Goal: Task Accomplishment & Management: Use online tool/utility

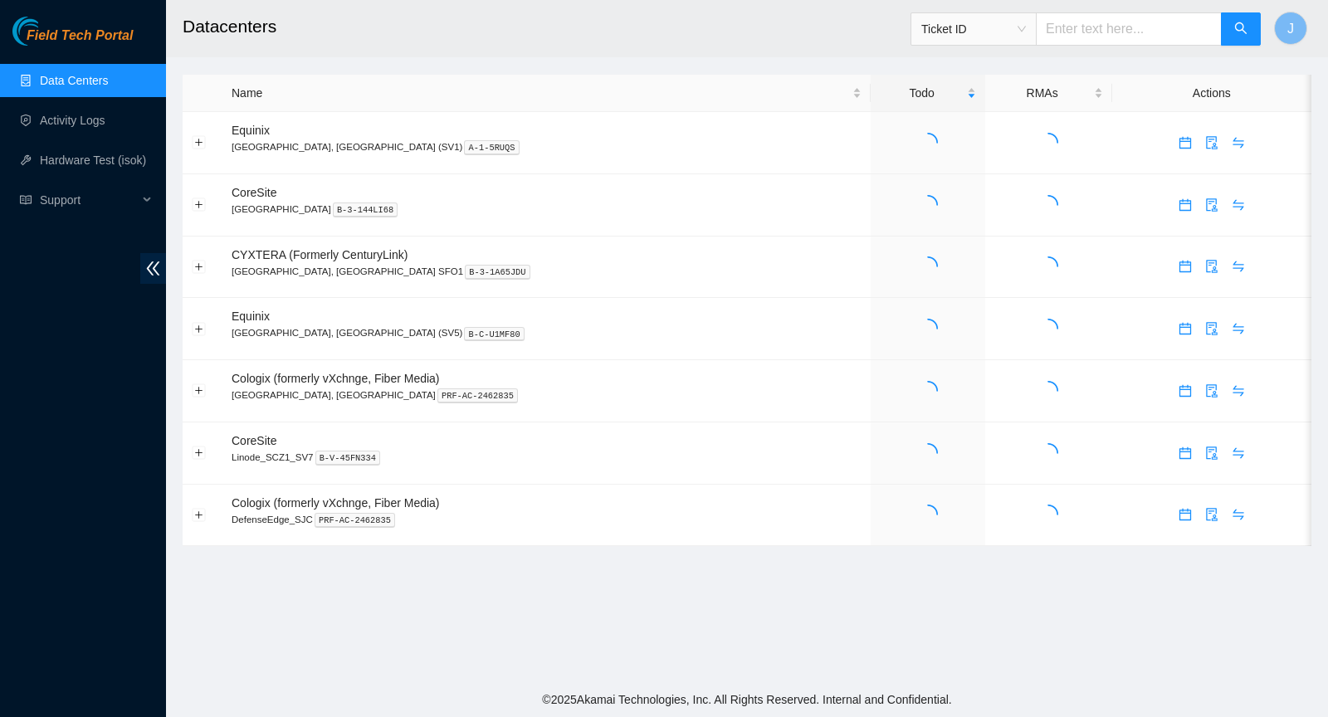
click at [83, 81] on link "Data Centers" at bounding box center [74, 80] width 68 height 13
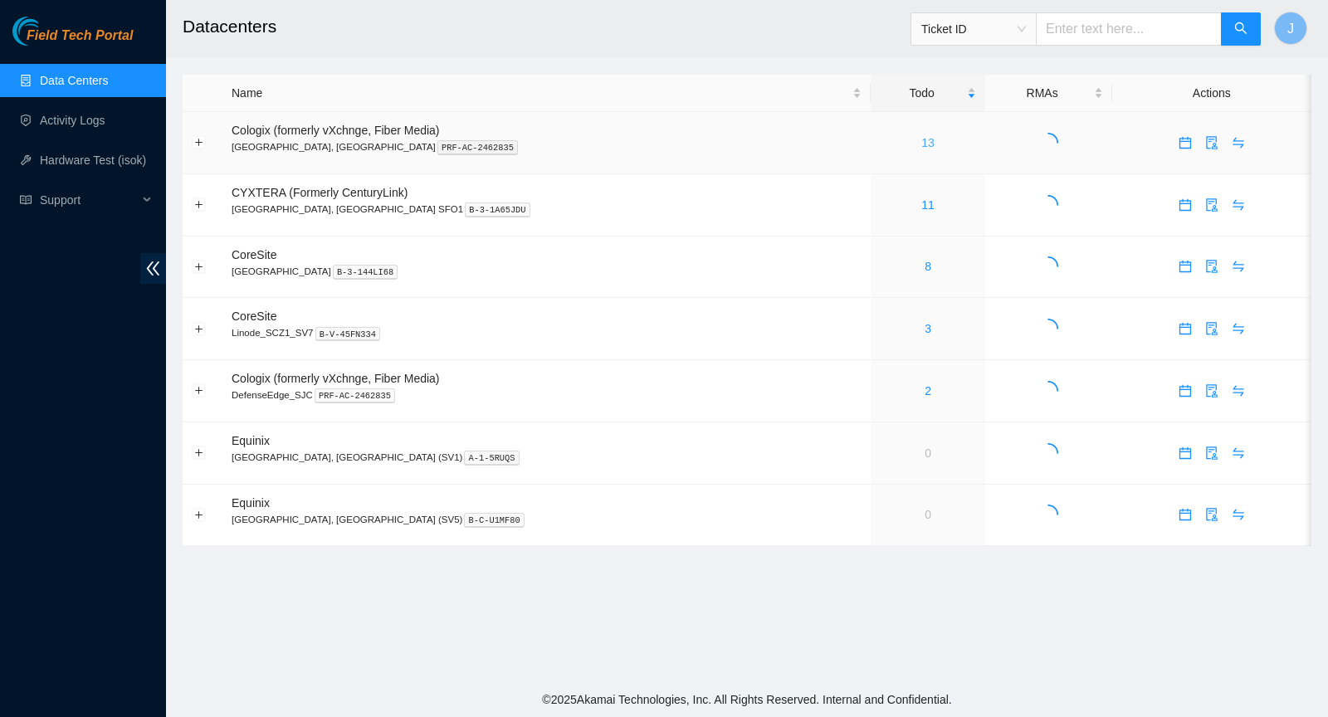
click at [922, 143] on link "13" at bounding box center [928, 142] width 13 height 13
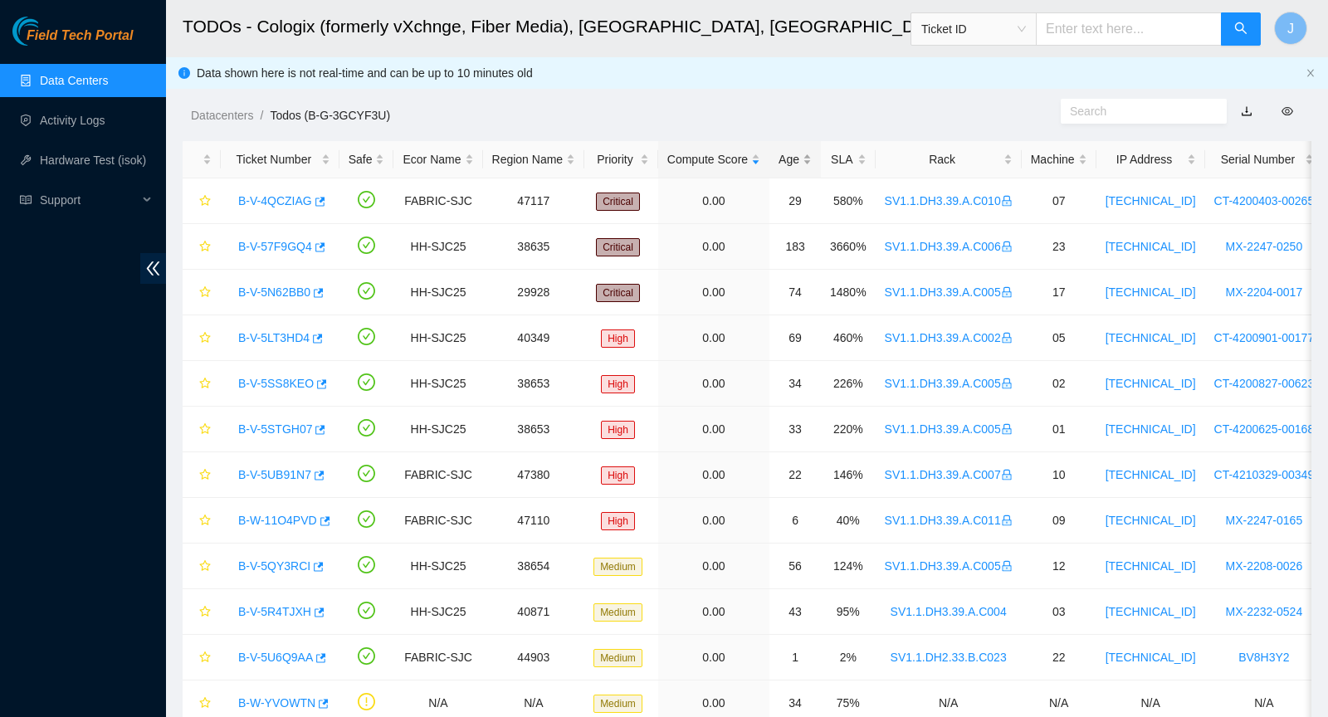
click at [808, 159] on div "Age" at bounding box center [795, 159] width 33 height 18
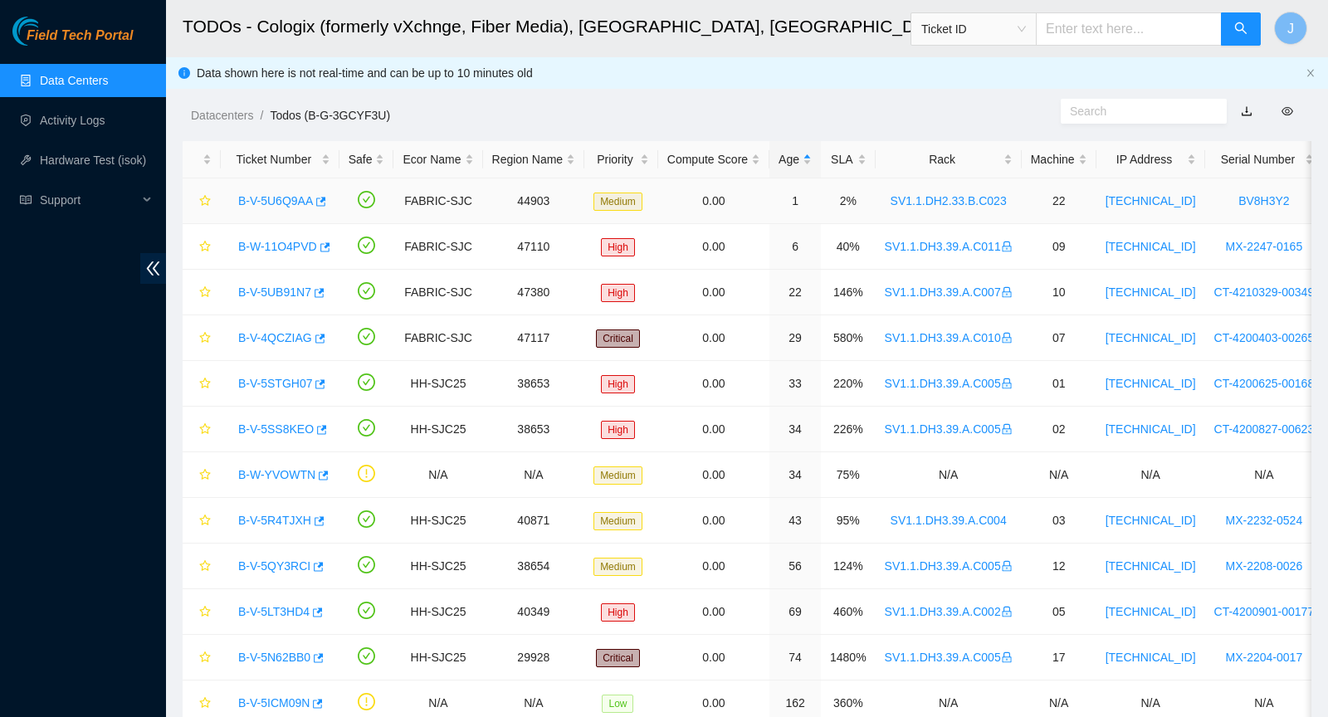
click at [295, 201] on link "B-V-5U6Q9AA" at bounding box center [275, 200] width 75 height 13
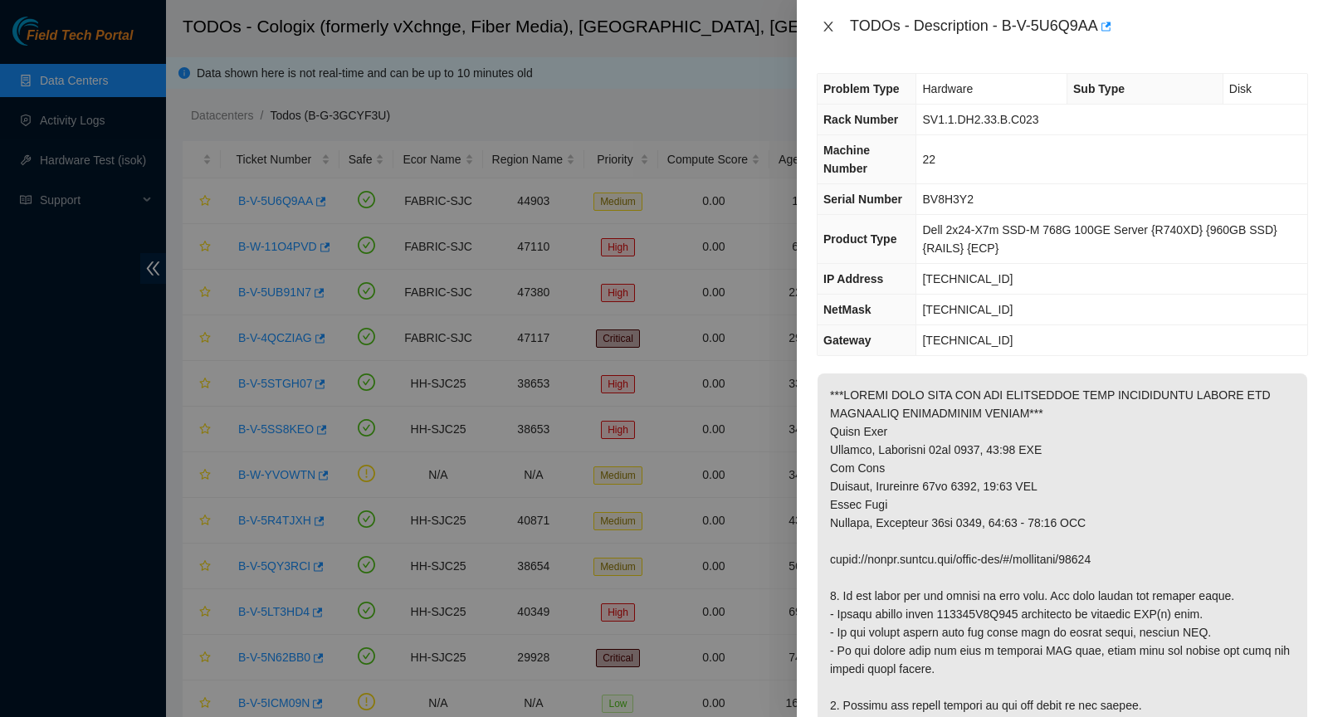
click at [822, 19] on button "Close" at bounding box center [828, 27] width 23 height 16
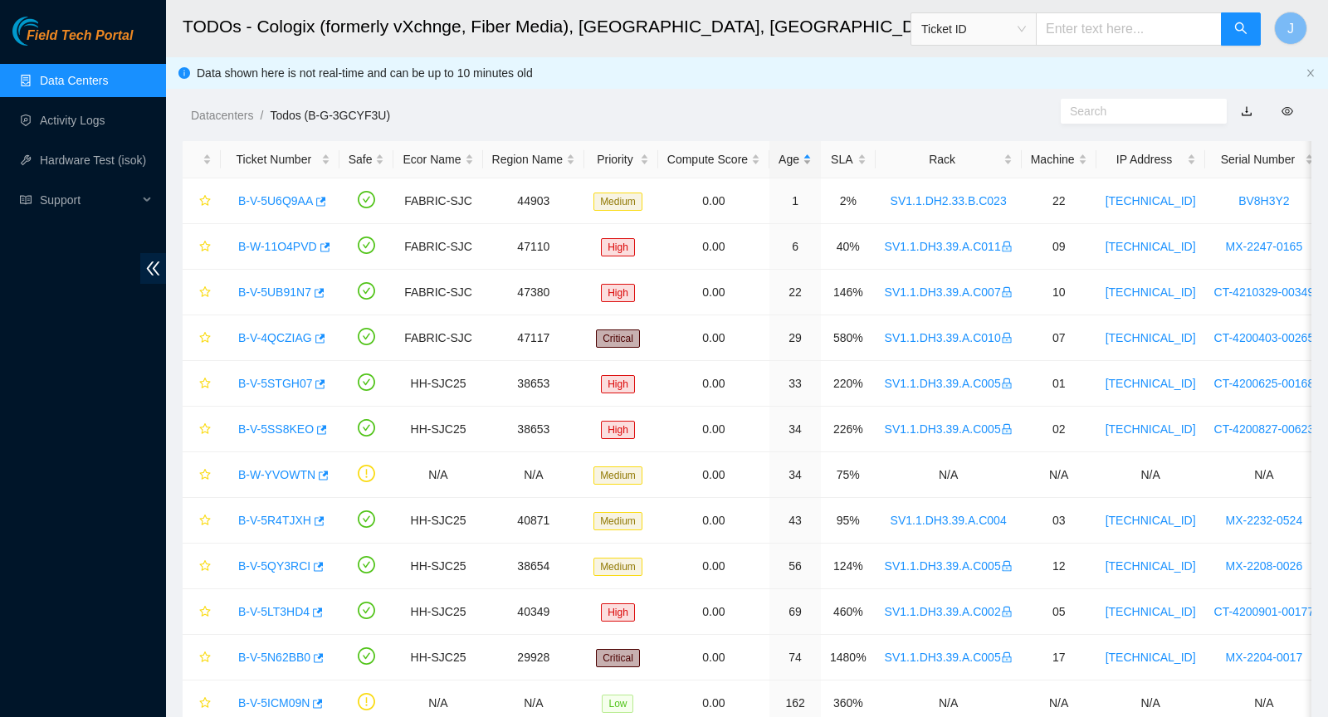
click at [801, 161] on div "Age" at bounding box center [795, 159] width 33 height 18
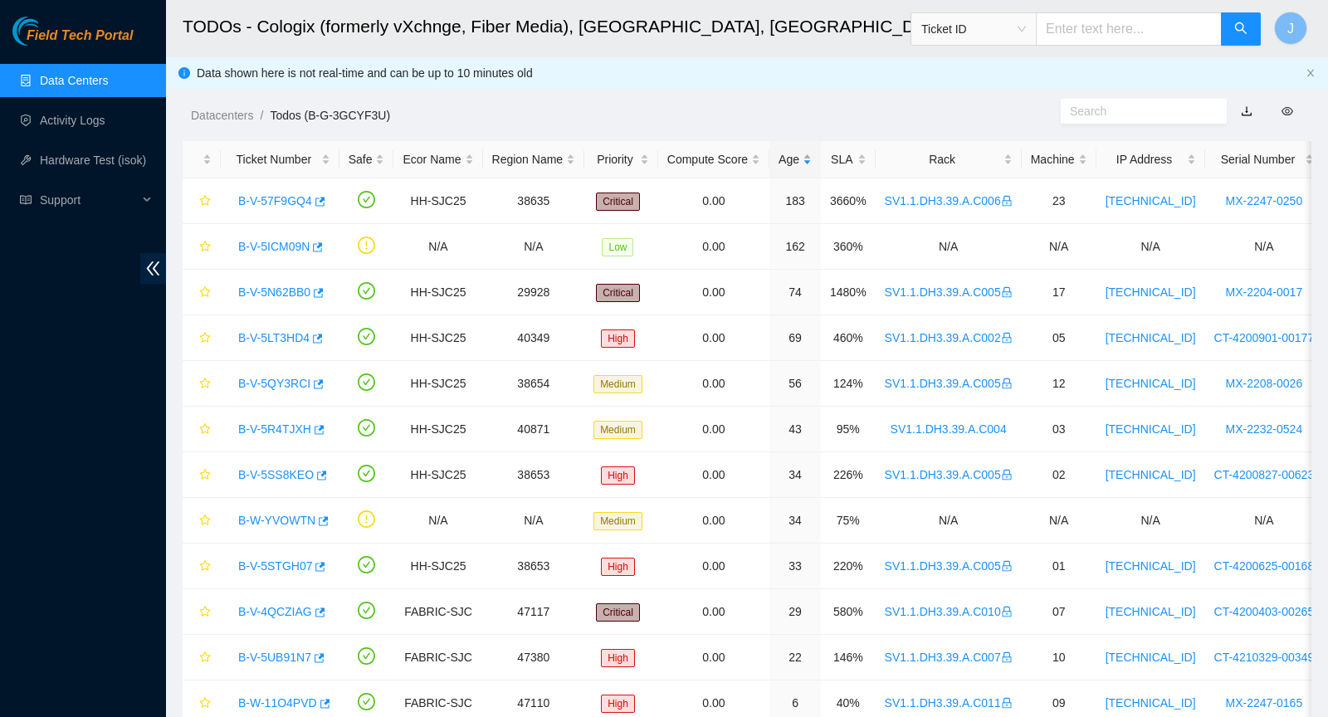
click at [801, 161] on div "Age" at bounding box center [795, 159] width 33 height 18
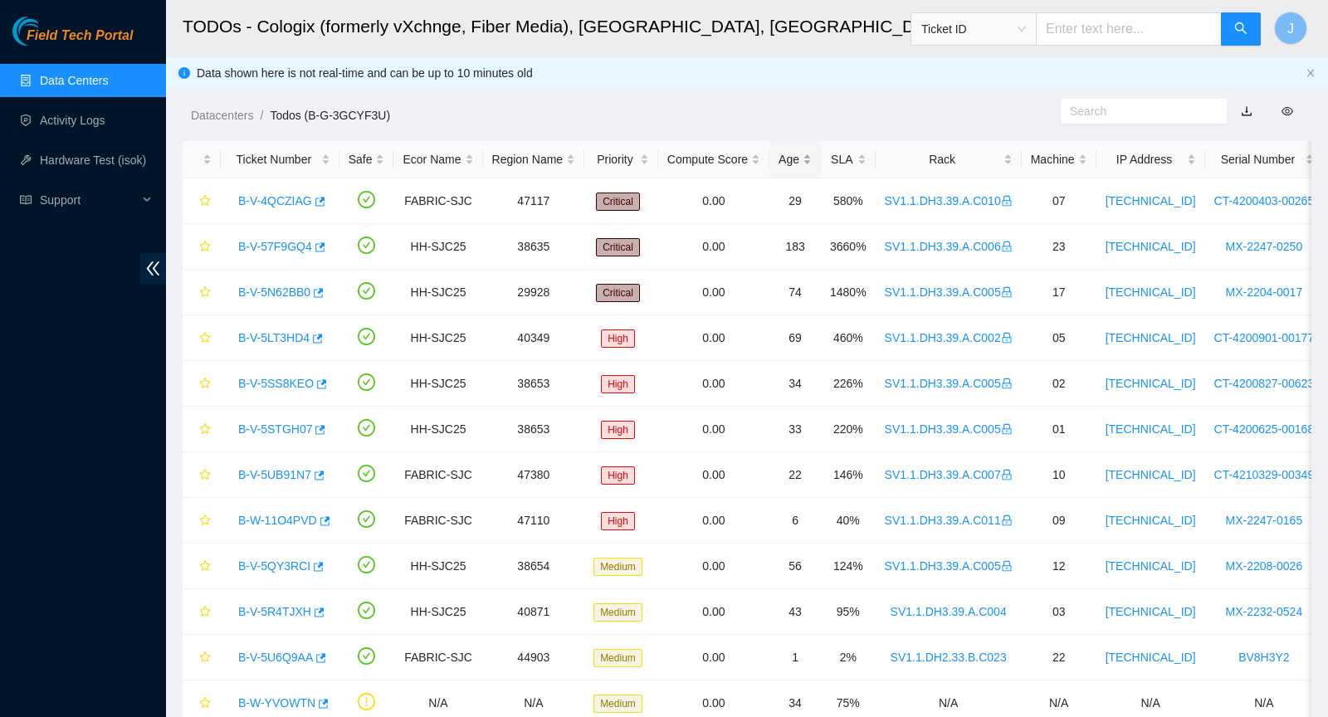
click at [801, 161] on div "Age" at bounding box center [795, 159] width 33 height 18
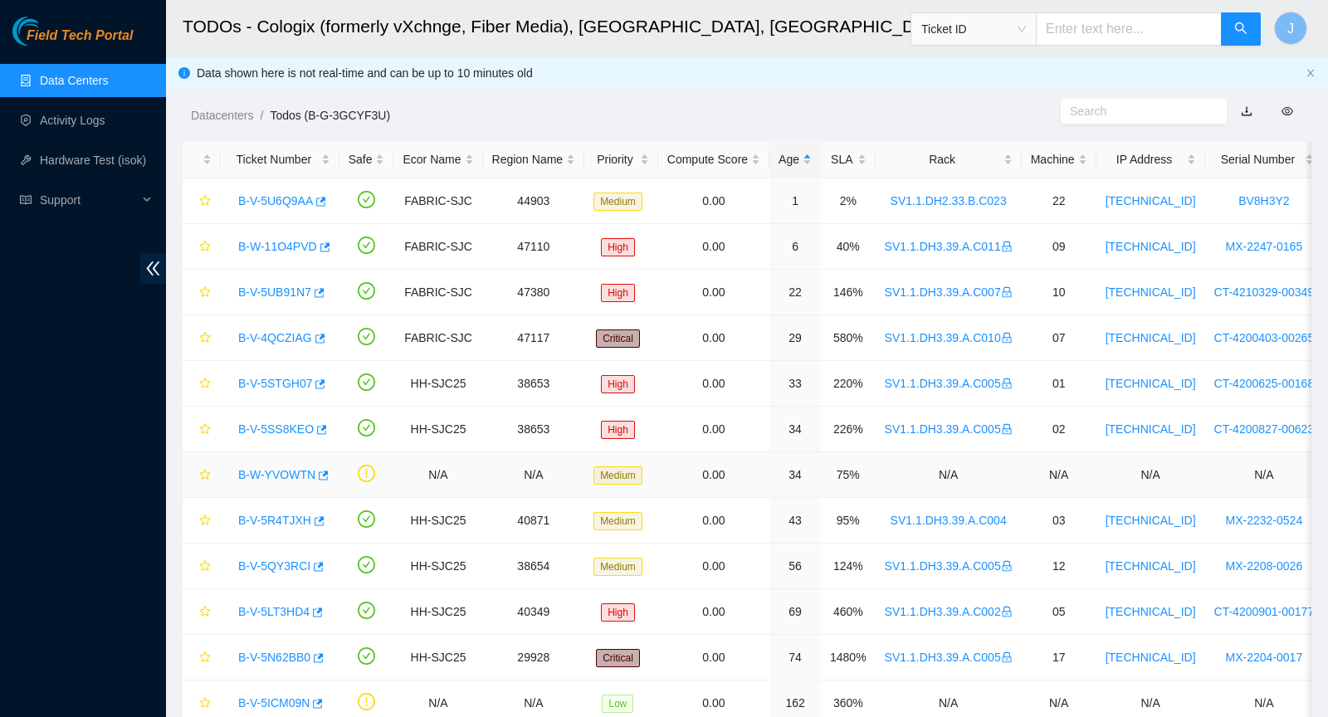
click at [281, 468] on link "B-W-YVOWTN" at bounding box center [276, 474] width 77 height 13
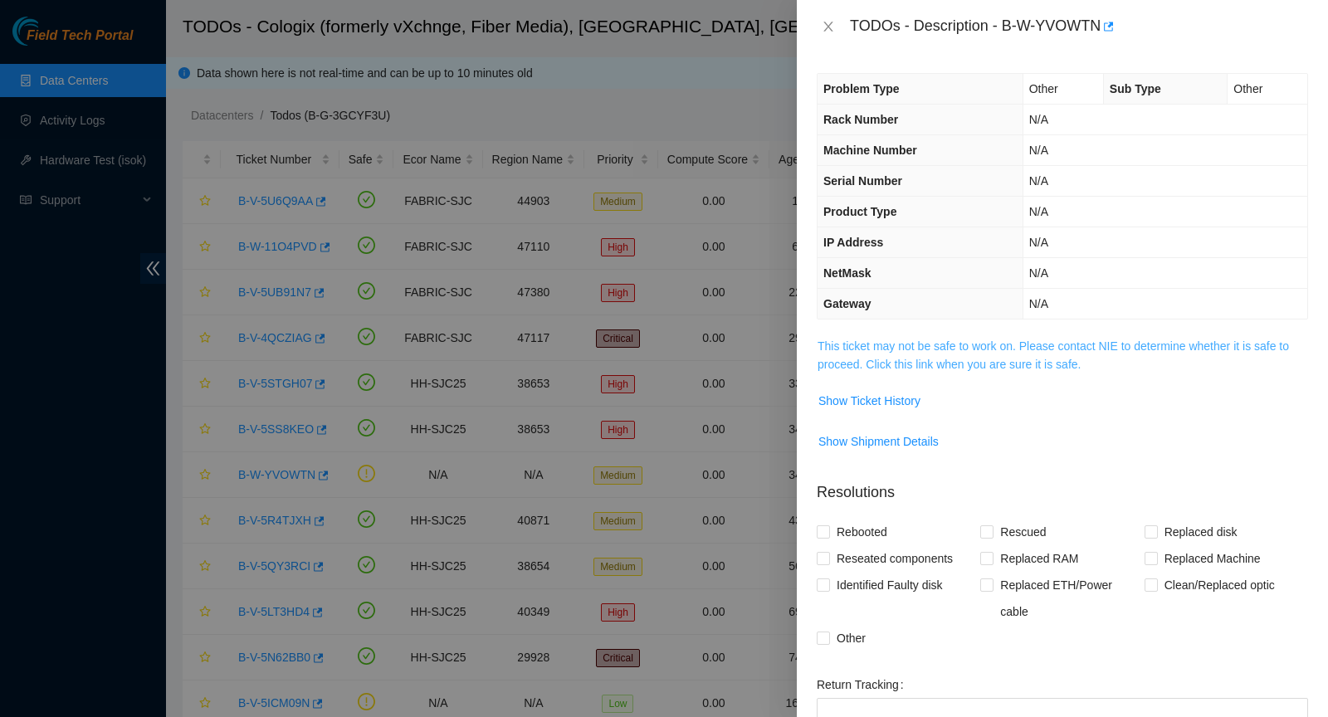
click at [959, 346] on link "This ticket may not be safe to work on. Please contact NIE to determine whether…" at bounding box center [1054, 356] width 472 height 32
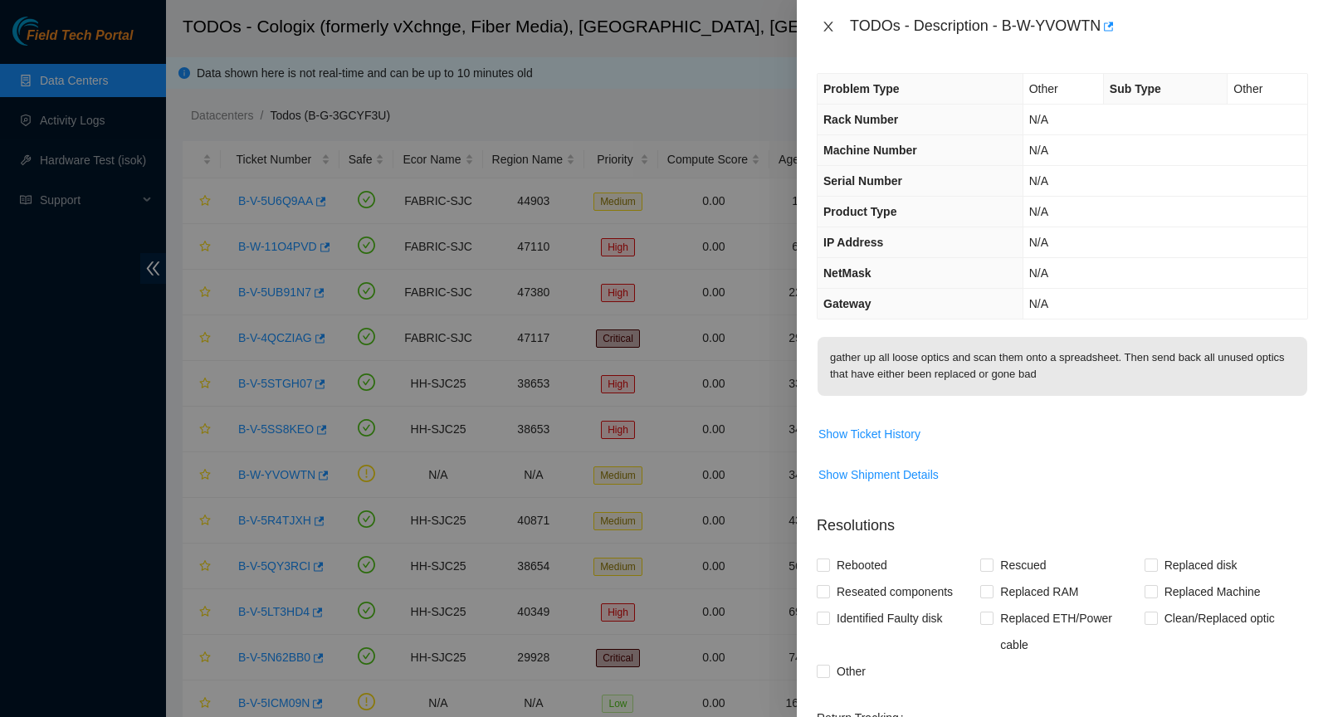
click at [825, 24] on icon "close" at bounding box center [828, 26] width 13 height 13
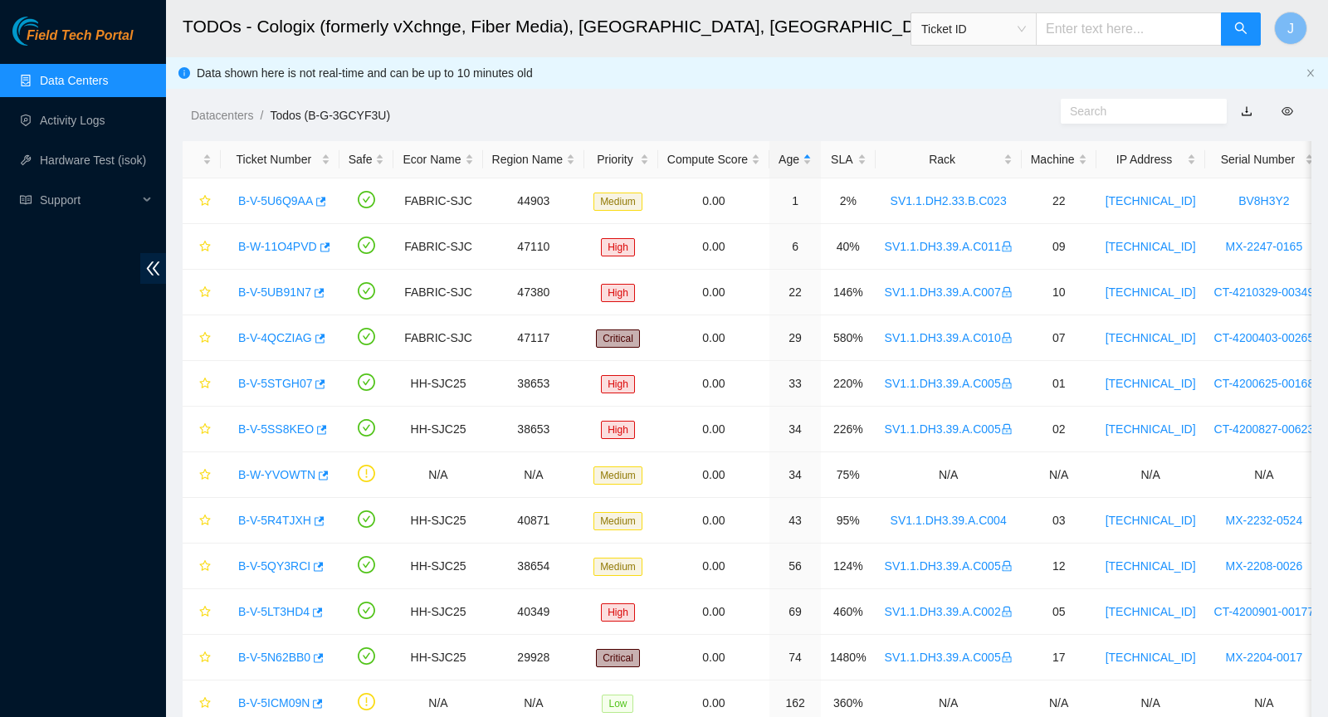
click at [66, 86] on link "Data Centers" at bounding box center [74, 80] width 68 height 13
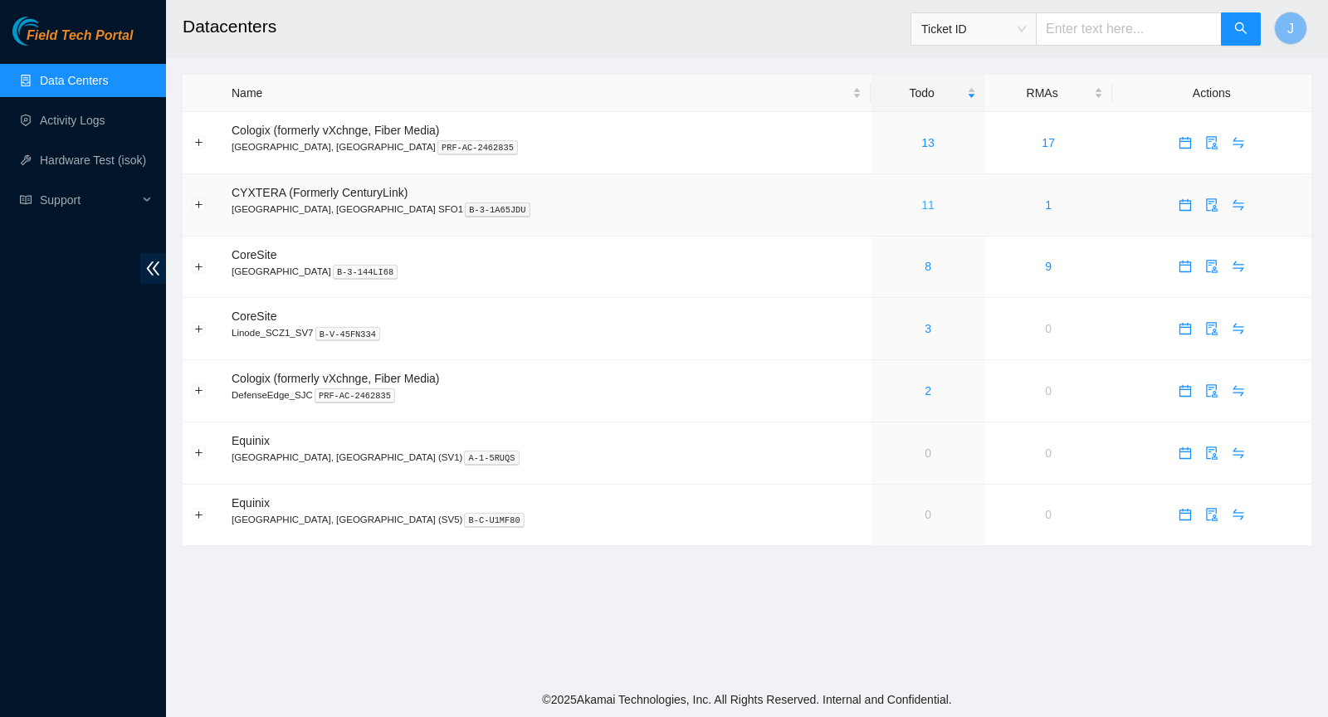
click at [922, 204] on link "11" at bounding box center [928, 204] width 13 height 13
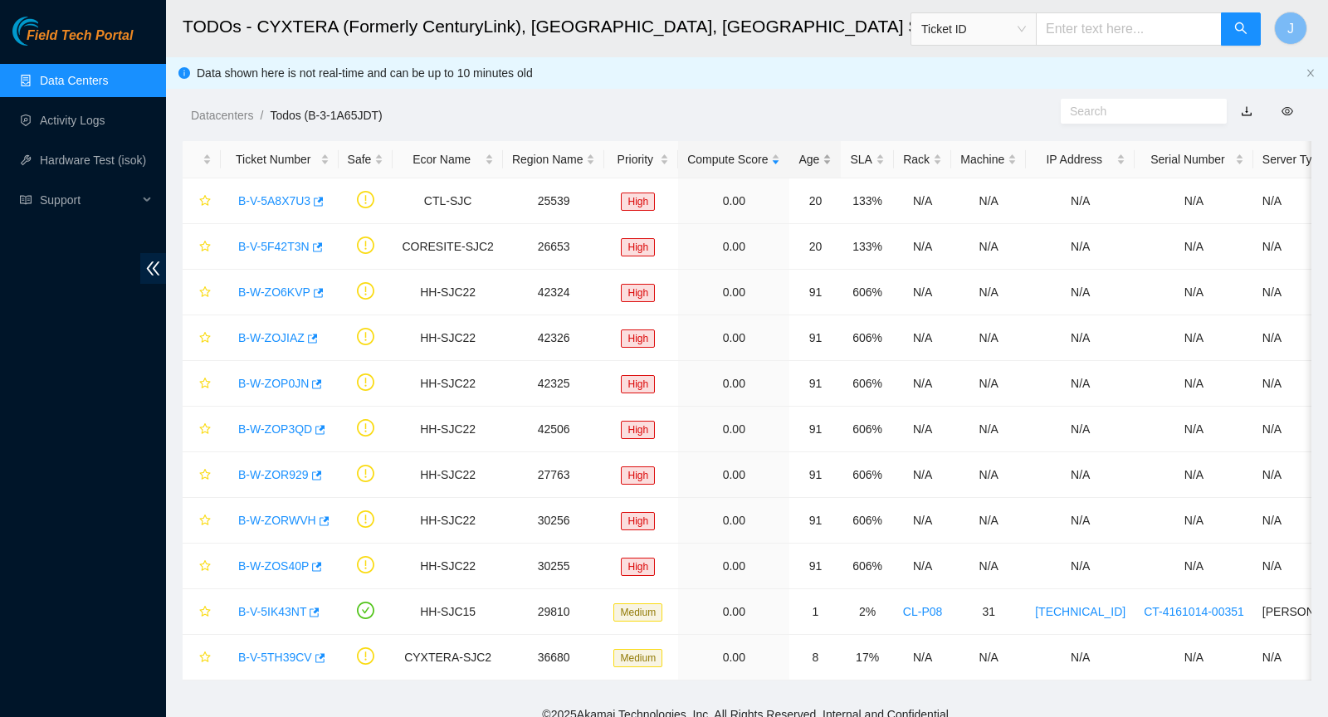
click at [815, 167] on div "Age" at bounding box center [815, 159] width 33 height 18
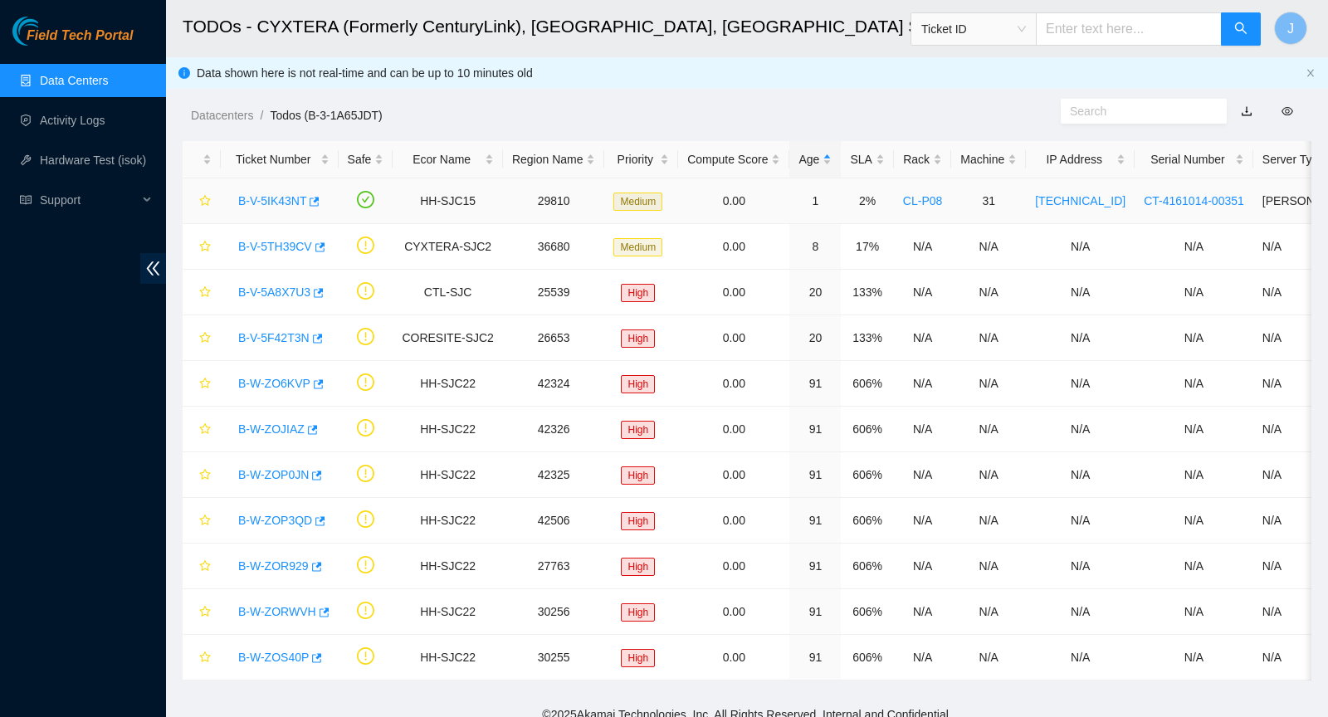
click at [258, 197] on link "B-V-5IK43NT" at bounding box center [272, 200] width 68 height 13
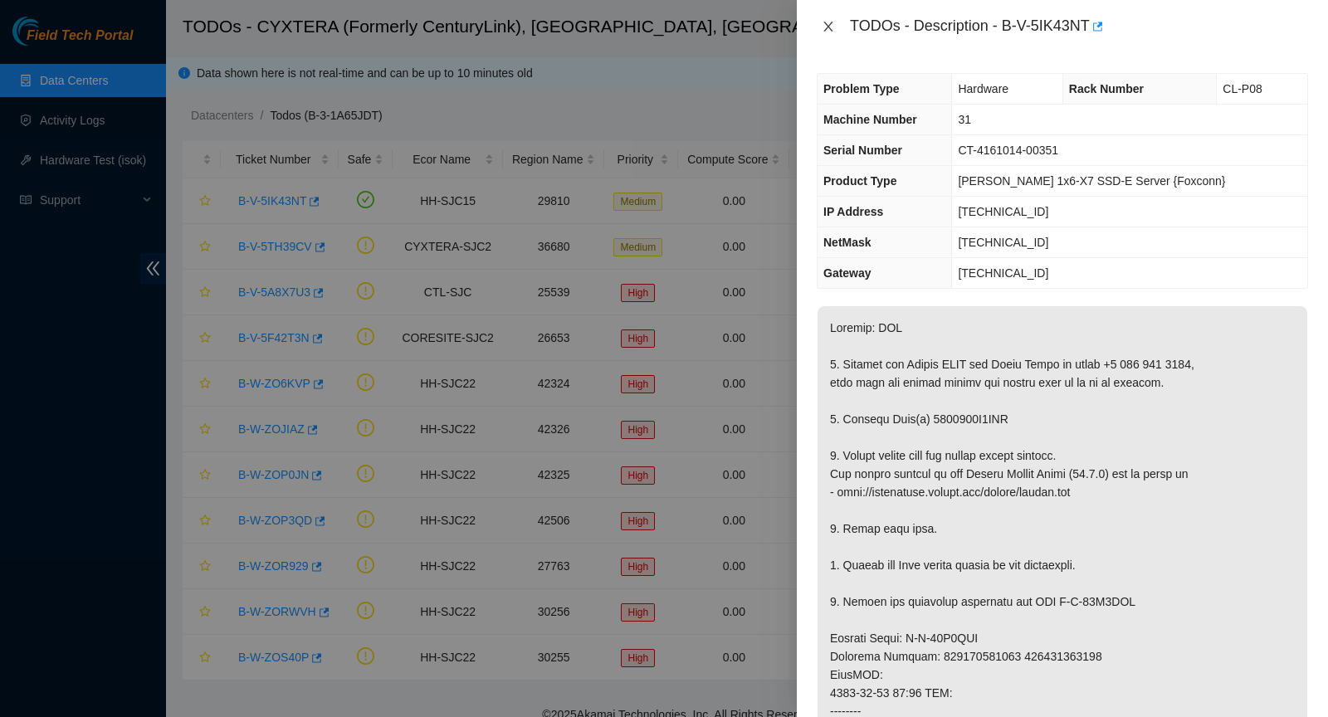
click at [824, 25] on icon "close" at bounding box center [828, 26] width 13 height 13
